Goal: Information Seeking & Learning: Learn about a topic

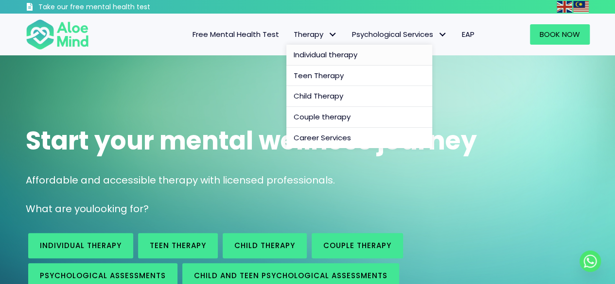
click at [316, 55] on span "Individual therapy" at bounding box center [326, 55] width 64 height 10
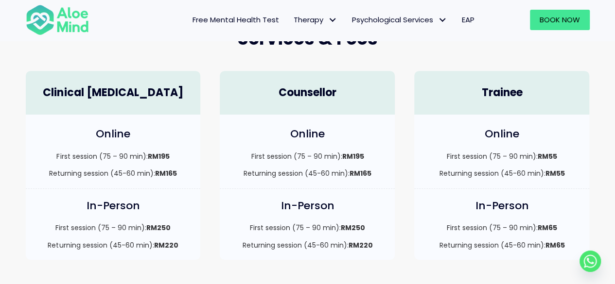
scroll to position [292, 0]
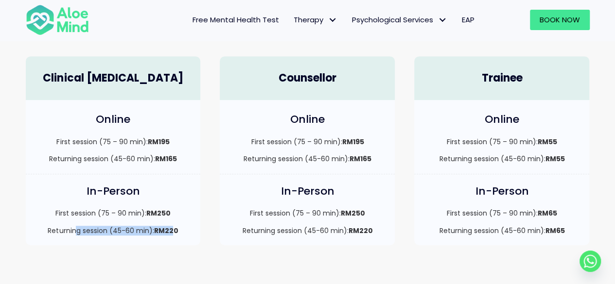
drag, startPoint x: 75, startPoint y: 233, endPoint x: 172, endPoint y: 235, distance: 96.7
click at [172, 235] on p "Returning session (45-60 min): RM220" at bounding box center [113, 231] width 156 height 10
click at [160, 231] on strong "RM220" at bounding box center [166, 231] width 24 height 10
click at [217, 179] on div "In-Person First session (75 – 90 min): RM250 Returning session (45-60 min): RM2…" at bounding box center [307, 214] width 194 height 81
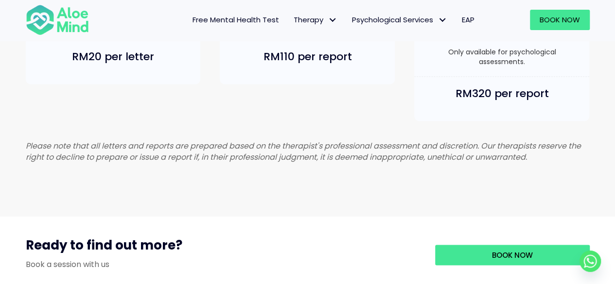
scroll to position [826, 0]
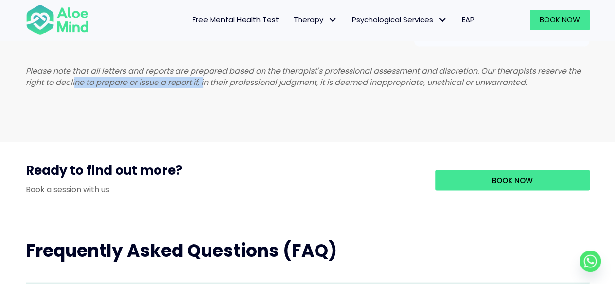
drag, startPoint x: 76, startPoint y: 93, endPoint x: 204, endPoint y: 91, distance: 127.8
click at [204, 88] on em "Please note that all letters and reports are prepared based on the therapist's …" at bounding box center [303, 77] width 555 height 22
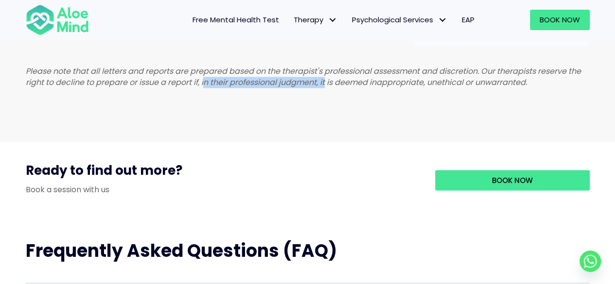
drag, startPoint x: 204, startPoint y: 91, endPoint x: 326, endPoint y: 87, distance: 122.5
click at [326, 87] on em "Please note that all letters and reports are prepared based on the therapist's …" at bounding box center [303, 77] width 555 height 22
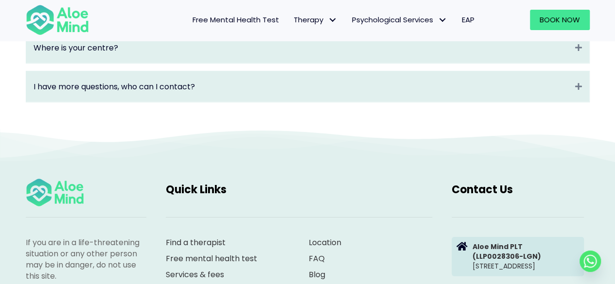
scroll to position [1604, 0]
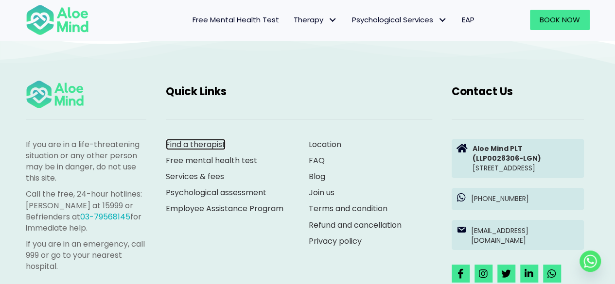
click at [206, 150] on link "Find a therapist" at bounding box center [196, 144] width 60 height 11
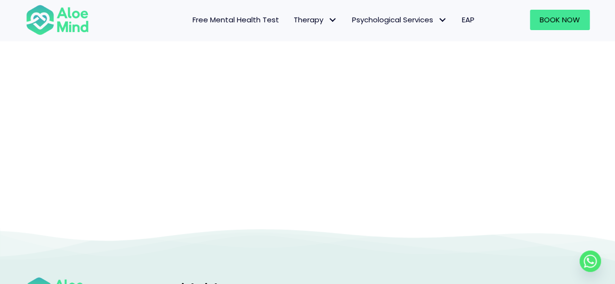
scroll to position [197, 0]
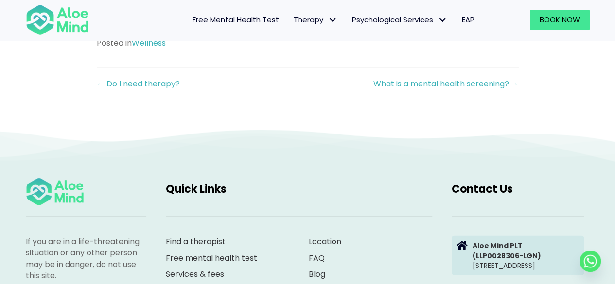
scroll to position [875, 0]
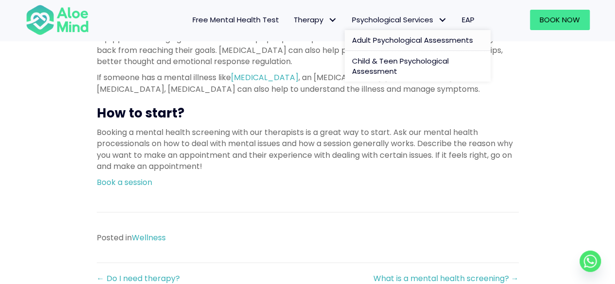
click at [383, 40] on span "Adult Psychological Assessments" at bounding box center [412, 40] width 121 height 10
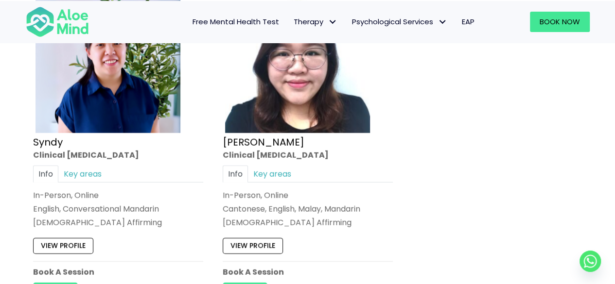
scroll to position [1312, 0]
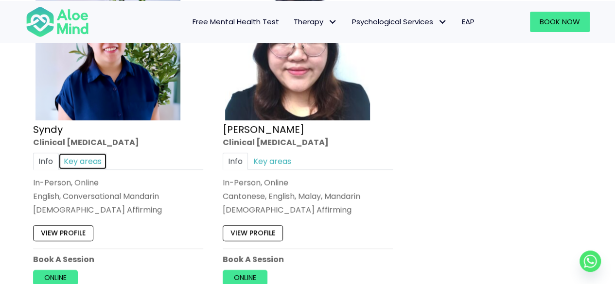
click at [88, 161] on link "Key areas" at bounding box center [82, 161] width 49 height 17
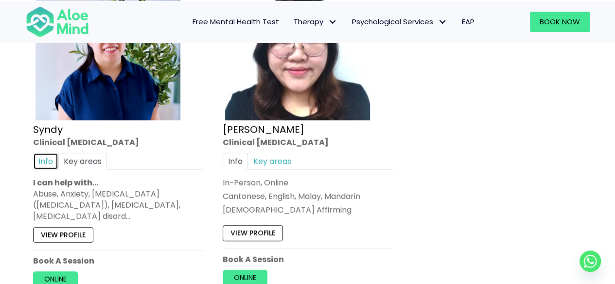
click at [46, 158] on link "Info" at bounding box center [45, 161] width 25 height 17
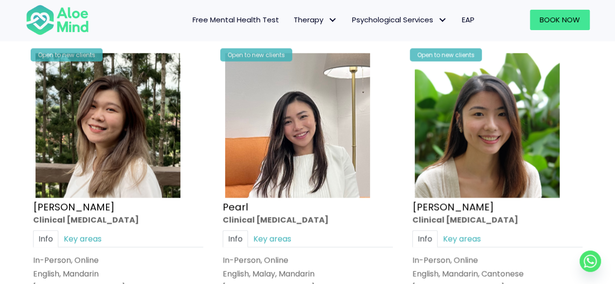
scroll to position [680, 0]
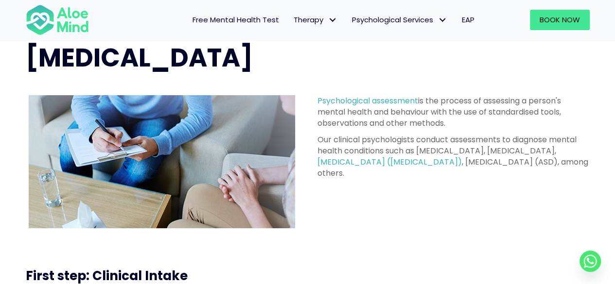
scroll to position [49, 0]
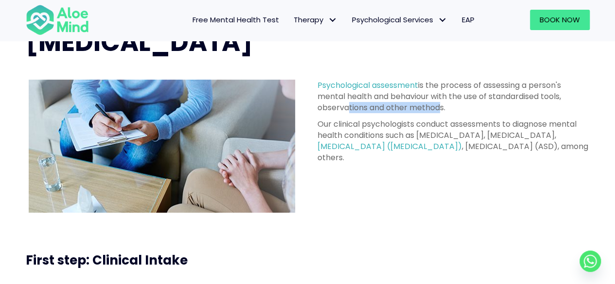
drag, startPoint x: 344, startPoint y: 105, endPoint x: 434, endPoint y: 105, distance: 89.9
click at [434, 105] on p "[MEDICAL_DATA] is the process of assessing a person's mental health and behavio…" at bounding box center [453, 97] width 272 height 34
click at [376, 124] on p "Our clinical psychologists conduct assessments to diagnose mental health condit…" at bounding box center [453, 141] width 272 height 45
